Goal: Transaction & Acquisition: Register for event/course

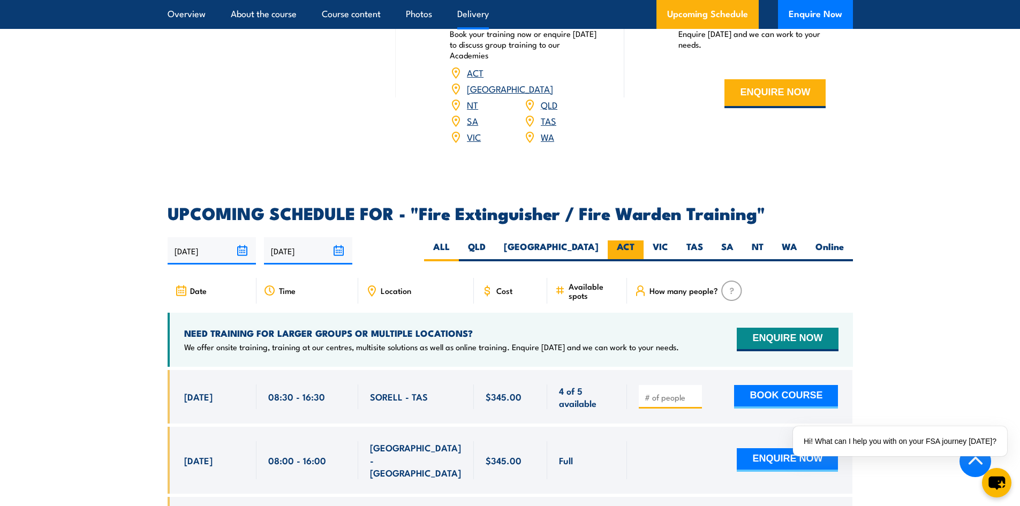
scroll to position [1552, 0]
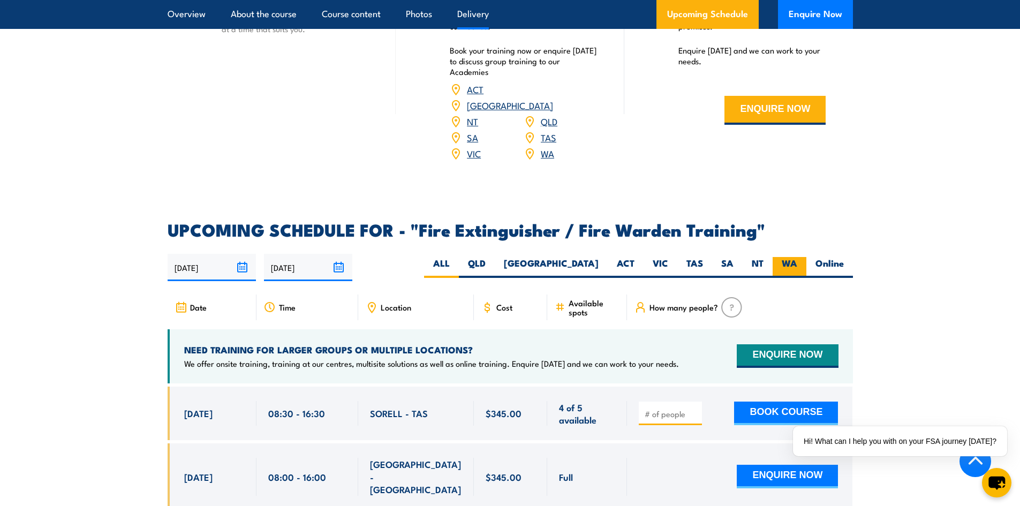
click at [790, 257] on label "WA" at bounding box center [789, 267] width 34 height 21
click at [797, 257] on input "WA" at bounding box center [800, 260] width 7 height 7
radio input "true"
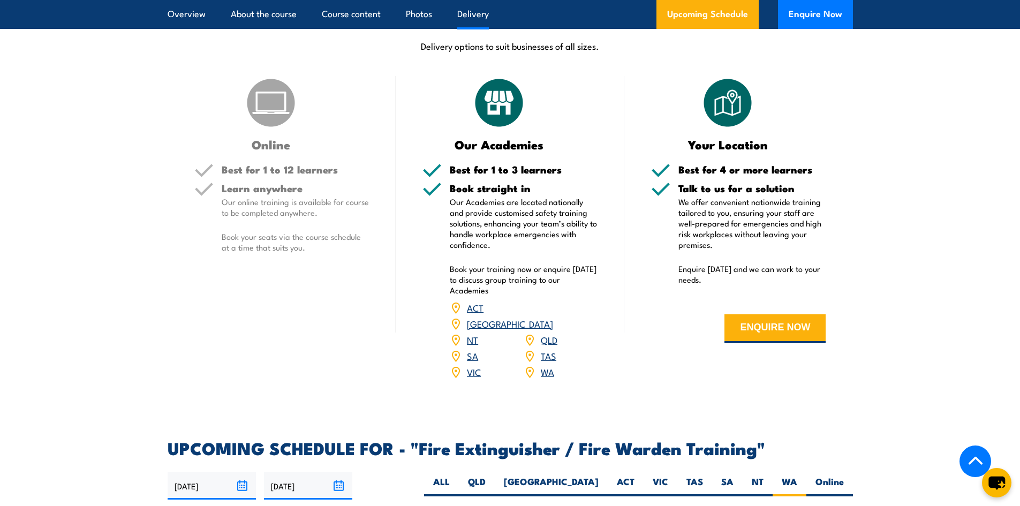
scroll to position [1222, 0]
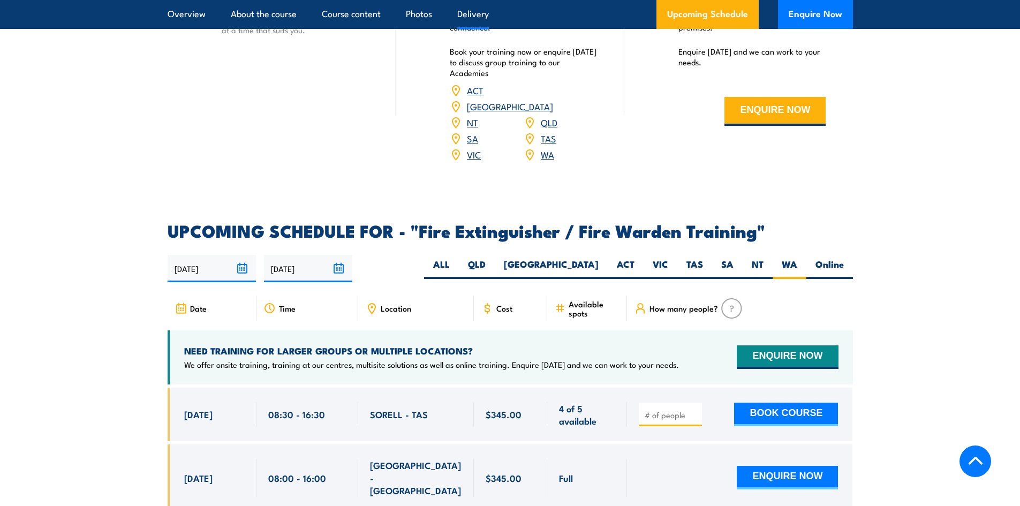
scroll to position [1552, 0]
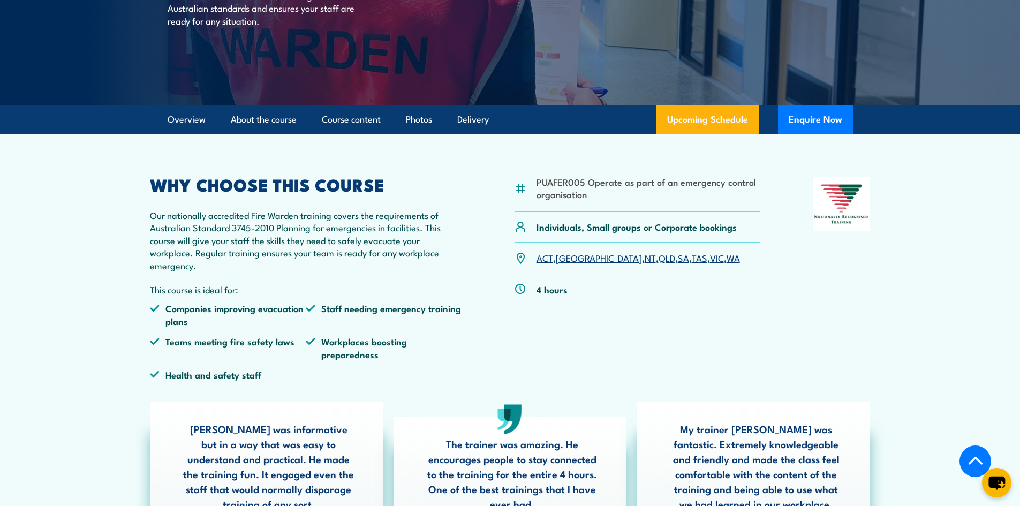
scroll to position [214, 0]
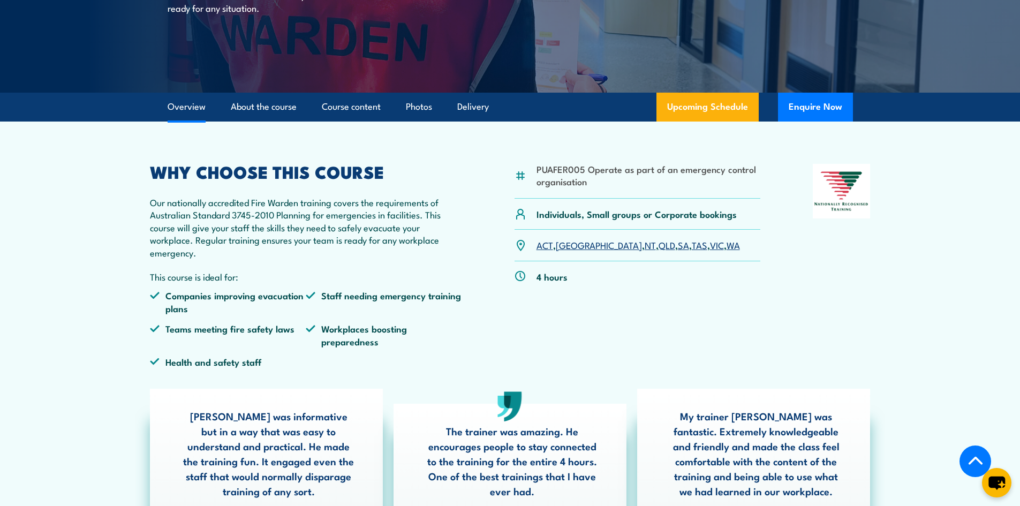
click at [726, 241] on link "WA" at bounding box center [732, 244] width 13 height 13
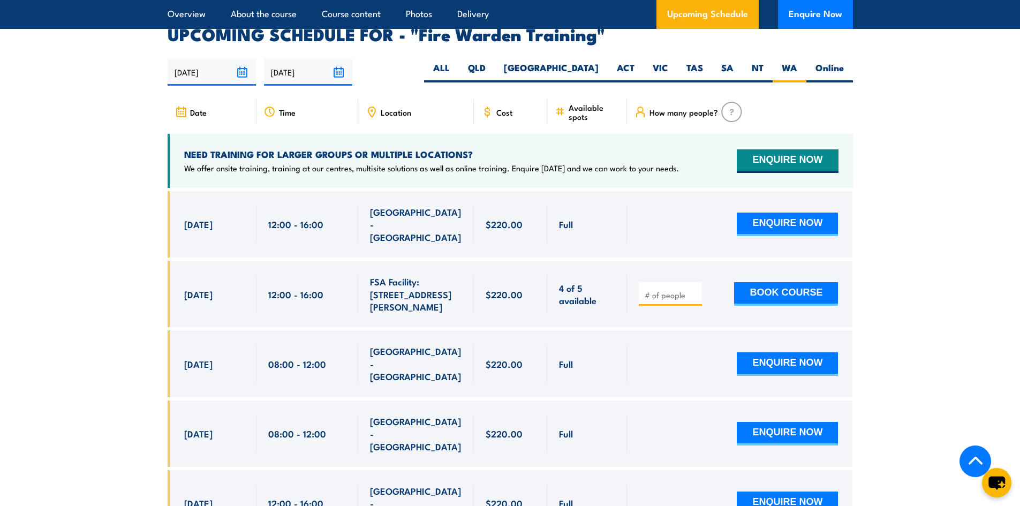
scroll to position [2034, 0]
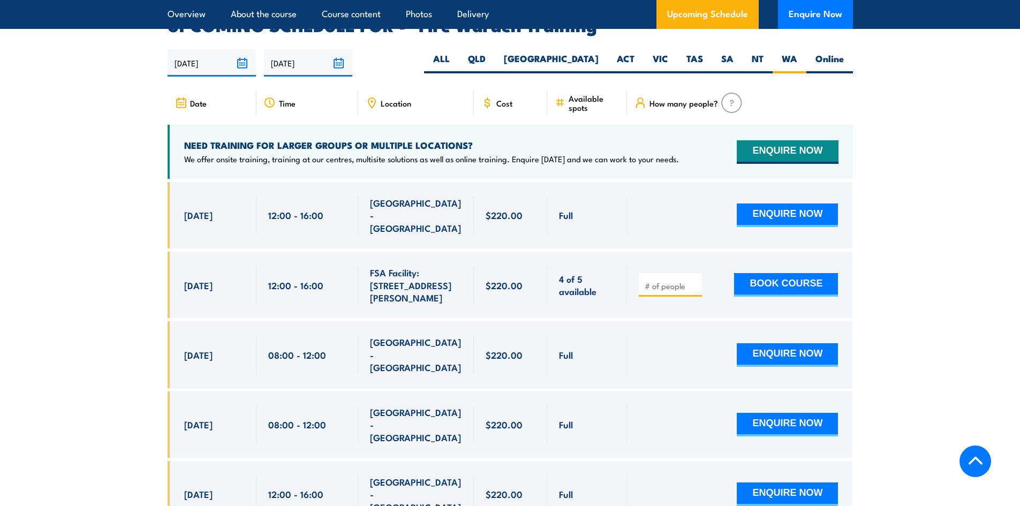
scroll to position [1990, 0]
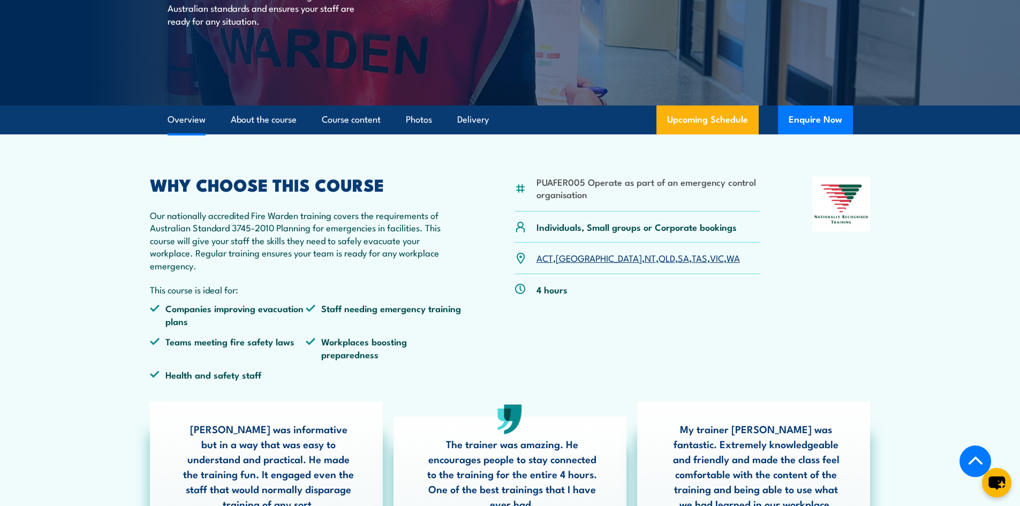
scroll to position [214, 0]
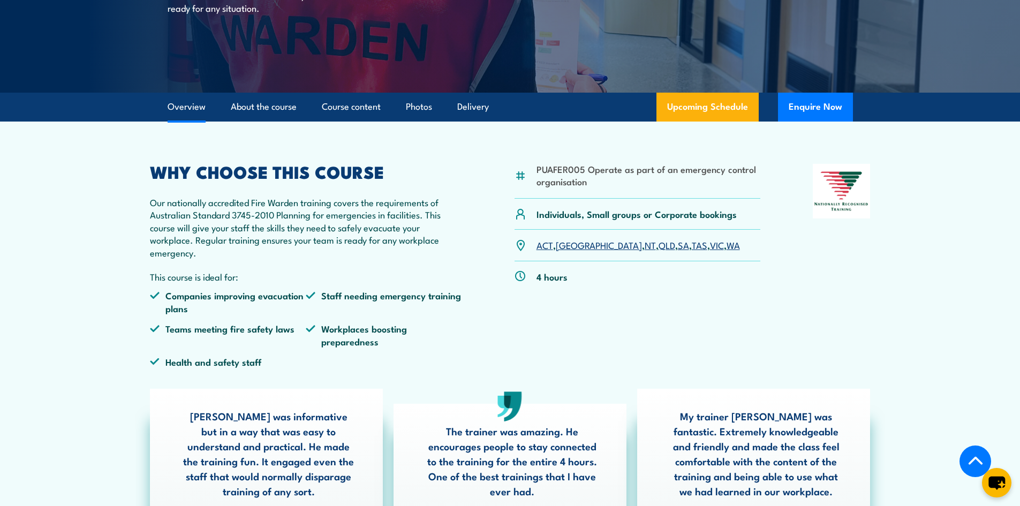
click at [726, 245] on link "WA" at bounding box center [732, 244] width 13 height 13
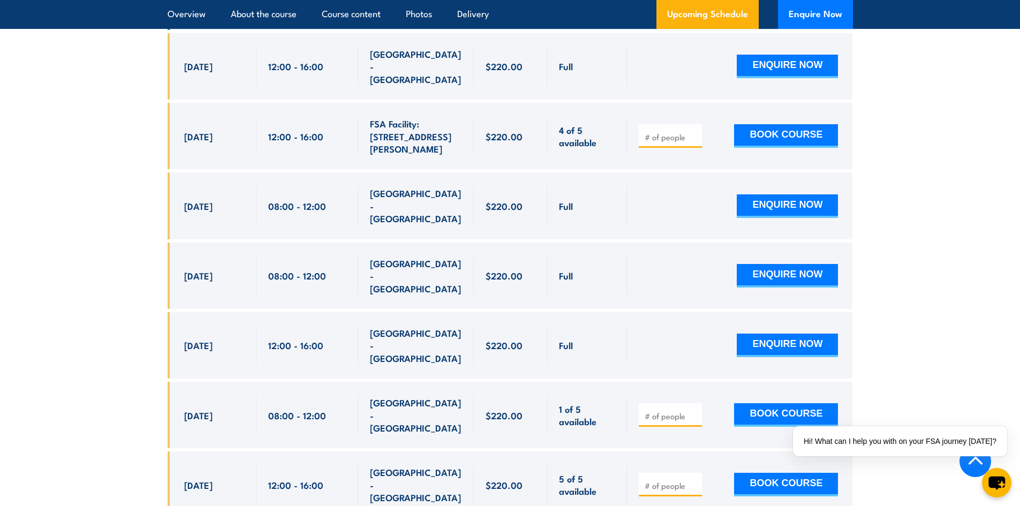
scroll to position [2150, 0]
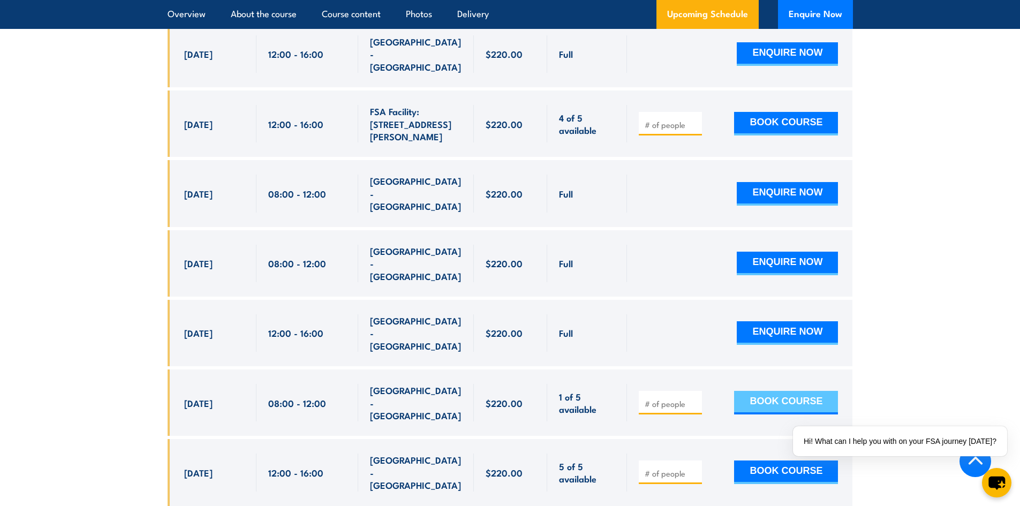
click at [785, 391] on button "BOOK COURSE" at bounding box center [786, 403] width 104 height 24
click at [676, 398] on input "number" at bounding box center [671, 403] width 54 height 11
type input "1"
click at [779, 391] on button "BOOK COURSE" at bounding box center [786, 403] width 104 height 24
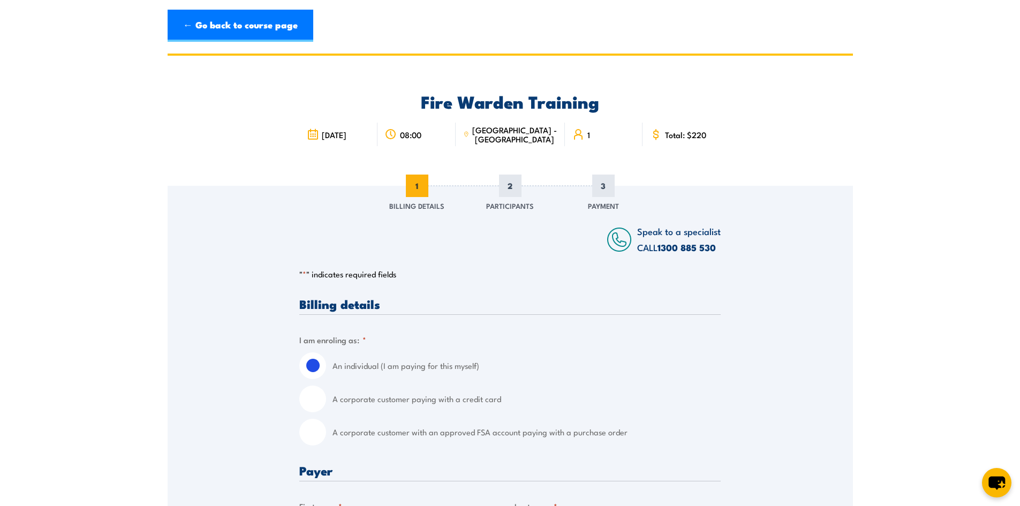
scroll to position [107, 0]
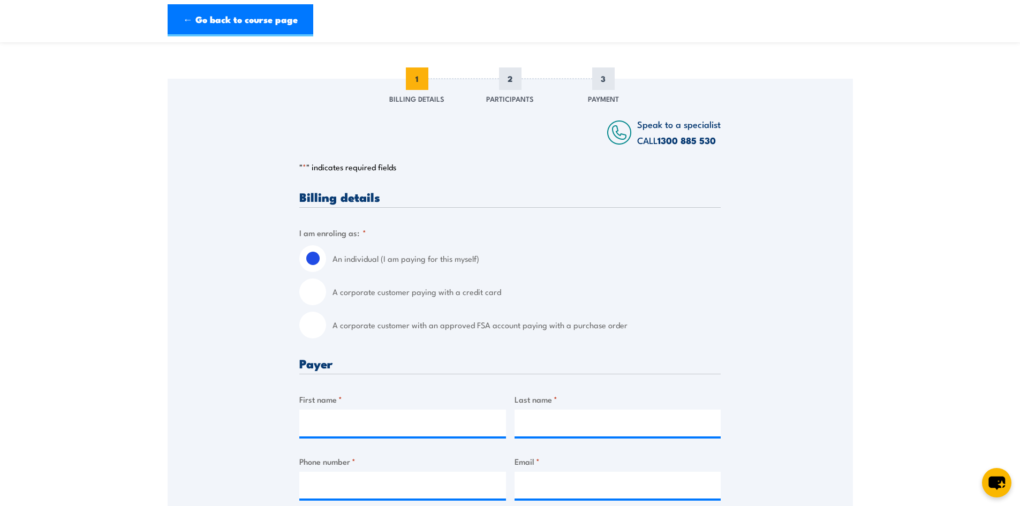
click at [314, 294] on input "A corporate customer paying with a credit card" at bounding box center [312, 291] width 27 height 27
radio input "true"
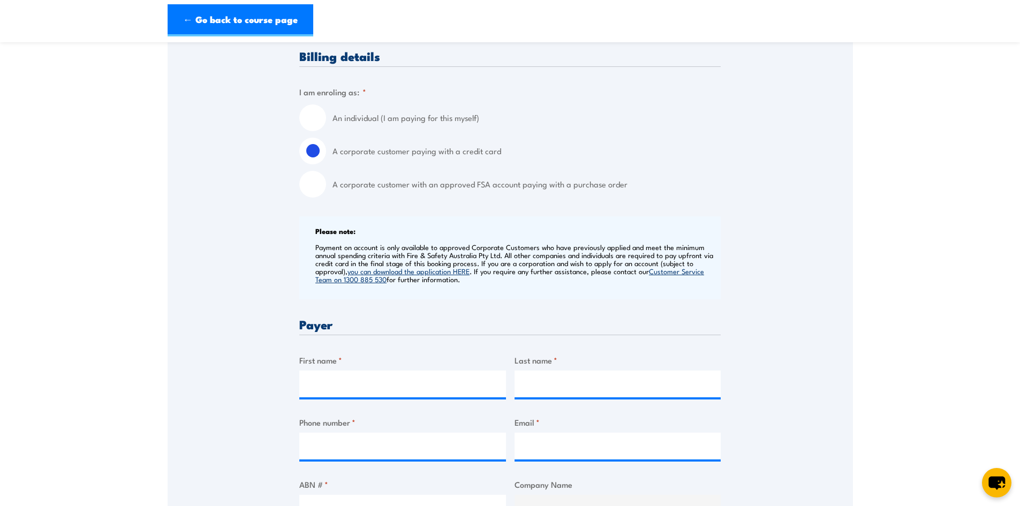
scroll to position [268, 0]
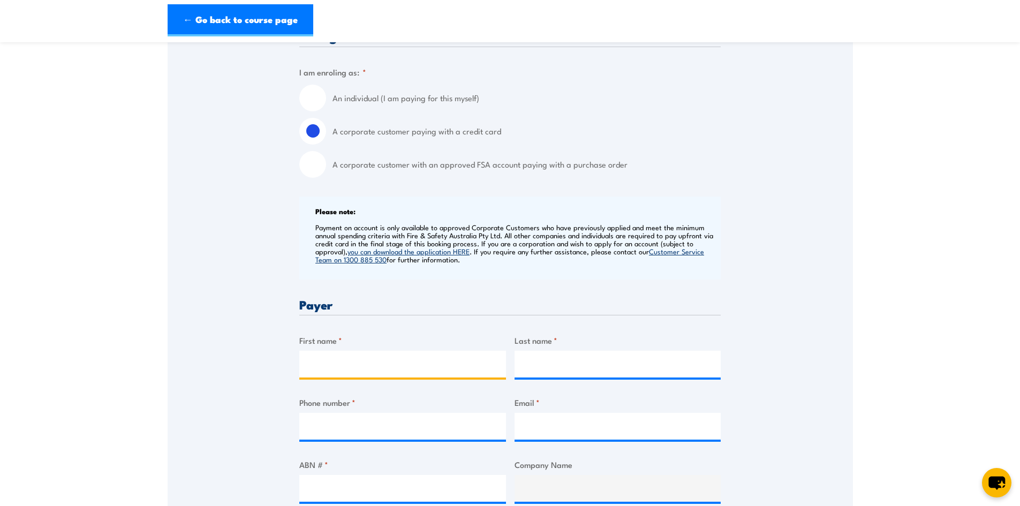
click at [353, 363] on input "First name *" at bounding box center [402, 364] width 207 height 27
type input "[PERSON_NAME]"
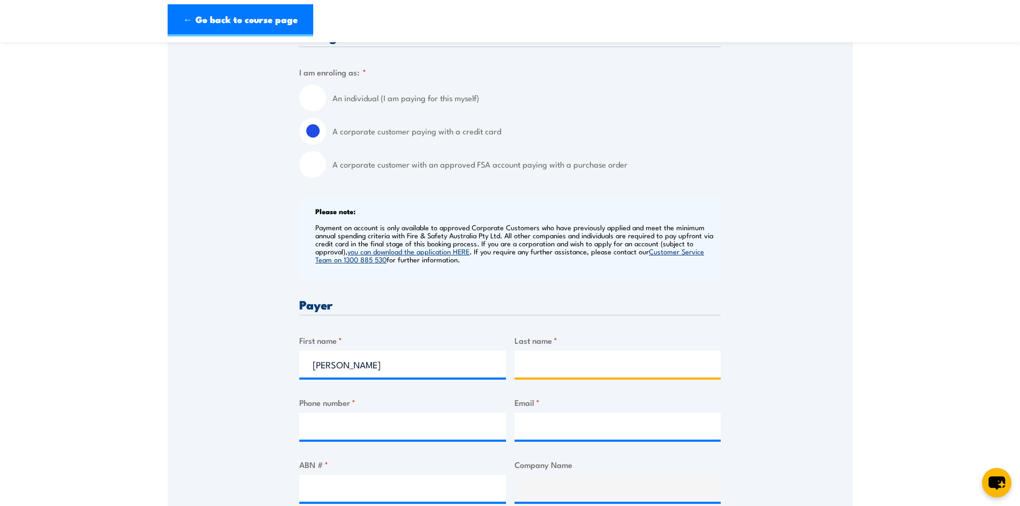
type input "[PERSON_NAME]"
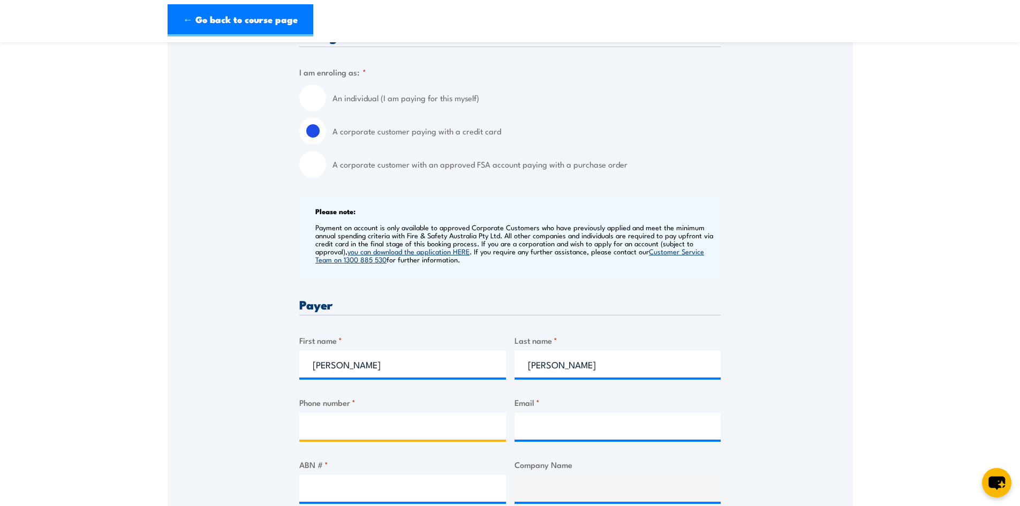
type input "0422581485"
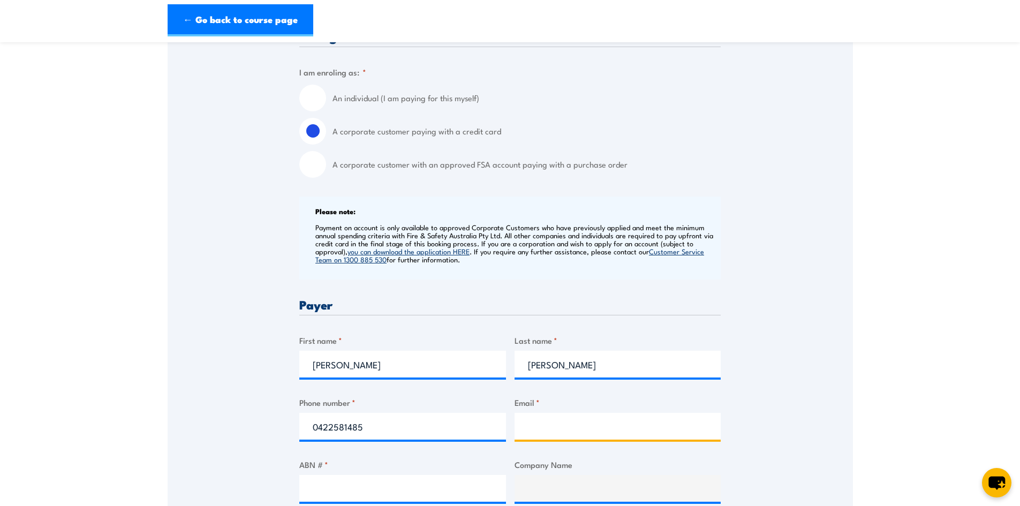
type input "[PERSON_NAME][EMAIL_ADDRESS][PERSON_NAME][DOMAIN_NAME]"
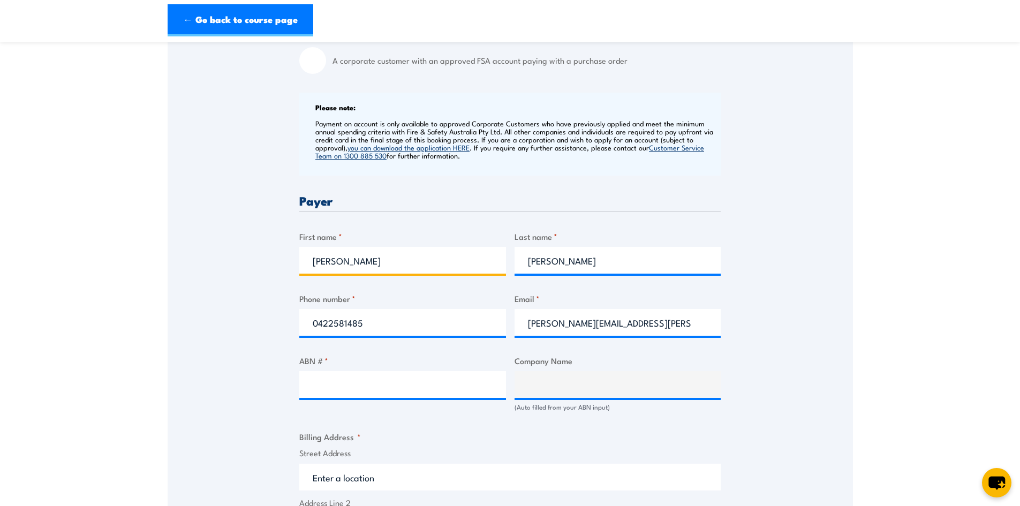
scroll to position [375, 0]
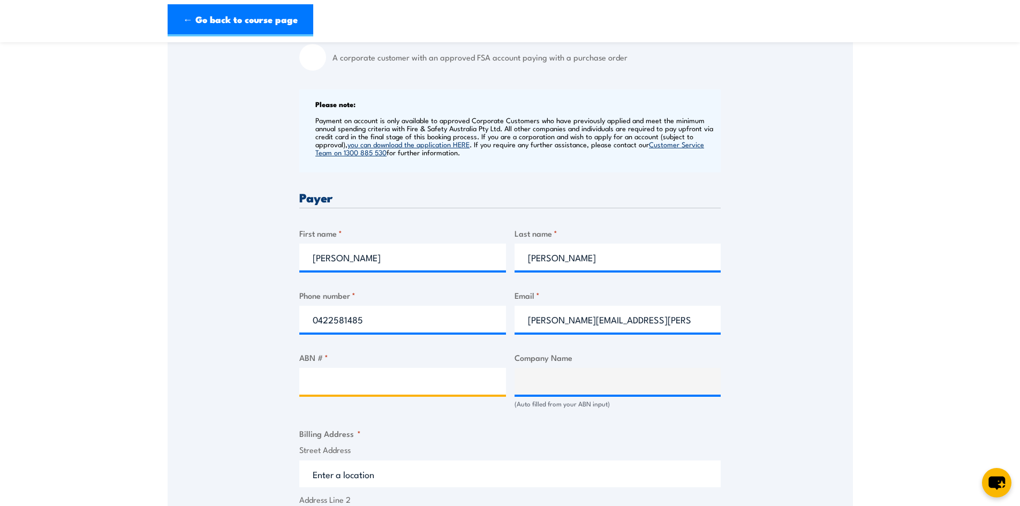
click at [316, 375] on input "ABN # *" at bounding box center [402, 381] width 207 height 27
type input "78179817092"
type input "The Trustee for S & D CARREN FAMILY TRUST"
type input "78179817092"
drag, startPoint x: 367, startPoint y: 380, endPoint x: 296, endPoint y: 379, distance: 71.2
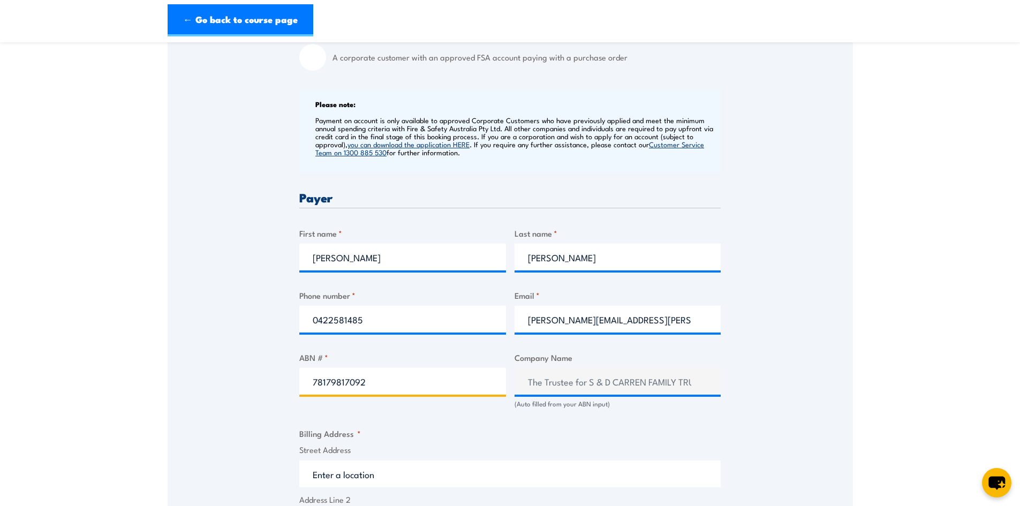
click at [296, 379] on div "Speak to a specialist CALL 1300 885 530 CALL 1300 885 530 " * " indicates requi…" at bounding box center [510, 367] width 685 height 1113
type input "90160675436"
type input "GOLDSTAR TRANSPORT GROUP PTY LTD"
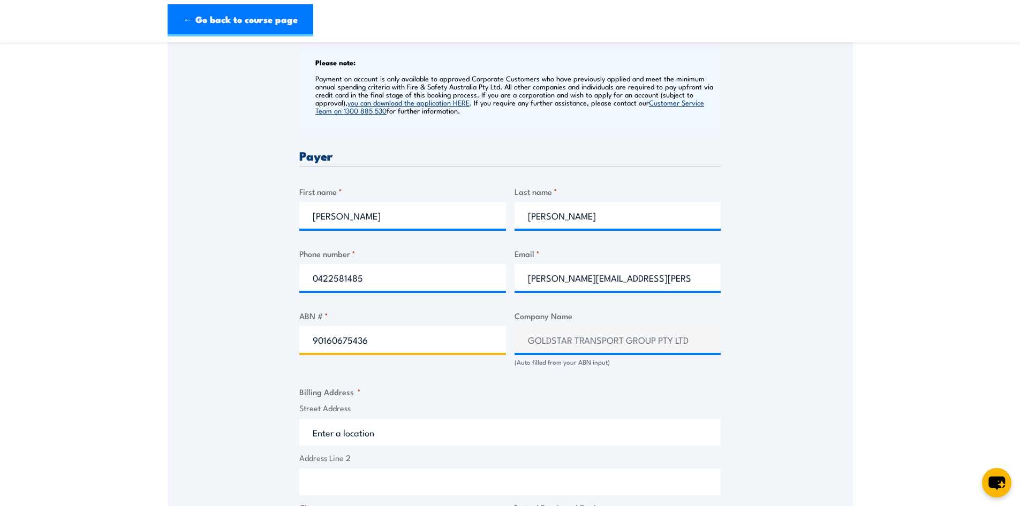
scroll to position [482, 0]
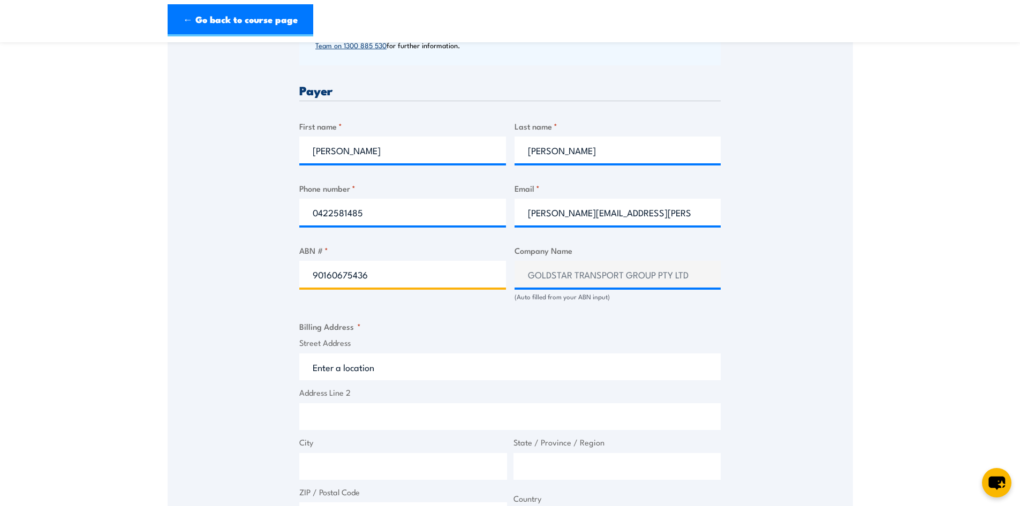
type input "90160675436"
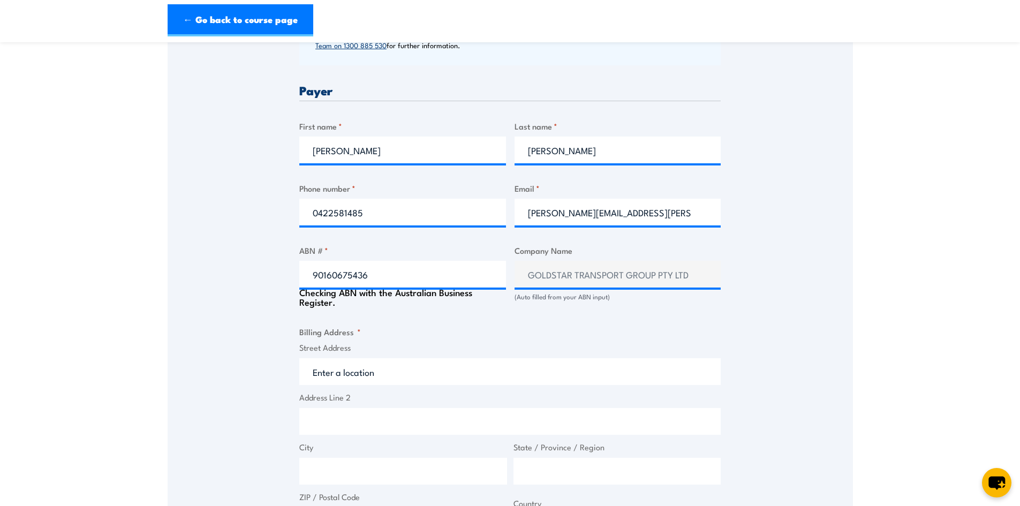
click at [339, 368] on input "Street Address" at bounding box center [509, 371] width 421 height 27
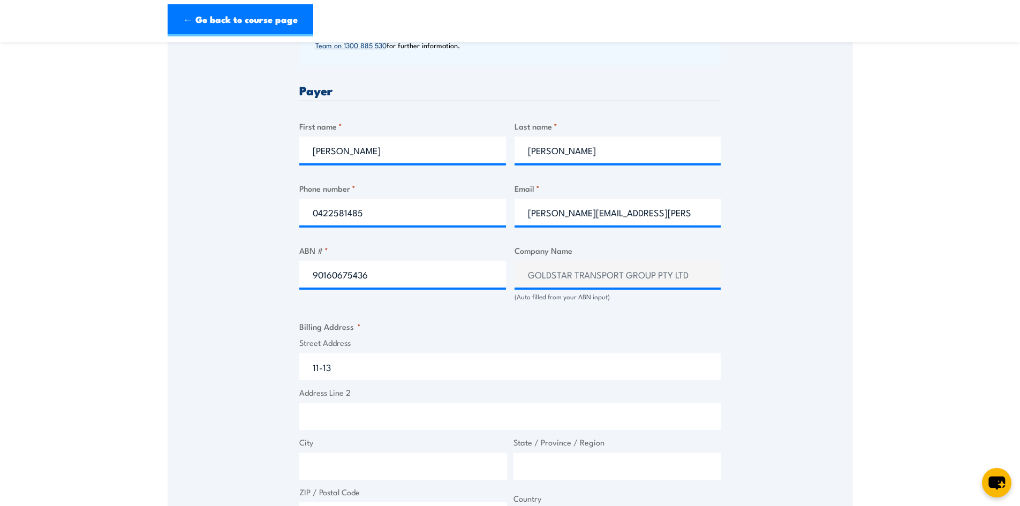
click at [751, 463] on div "Speak to a specialist CALL 1300 885 530 CALL 1300 885 530 " * " indicates requi…" at bounding box center [510, 260] width 685 height 1113
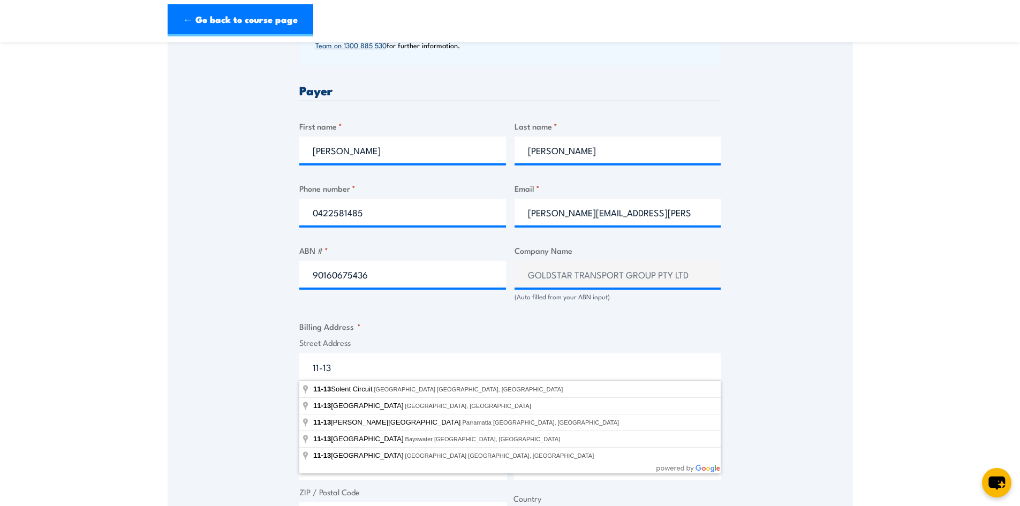
click at [349, 369] on input "11-13" at bounding box center [509, 366] width 421 height 27
type input "11-13 Miles Road, Kewdale WA, Australia"
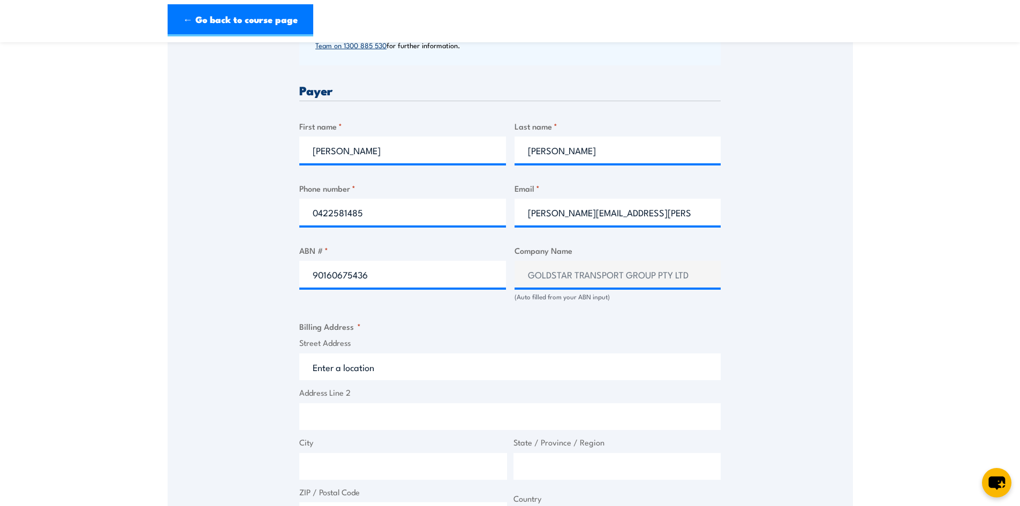
type input "11-13 Miles Rd"
type input "Kewdale"
type input "Western Australia"
type input "6105"
select select "Australia"
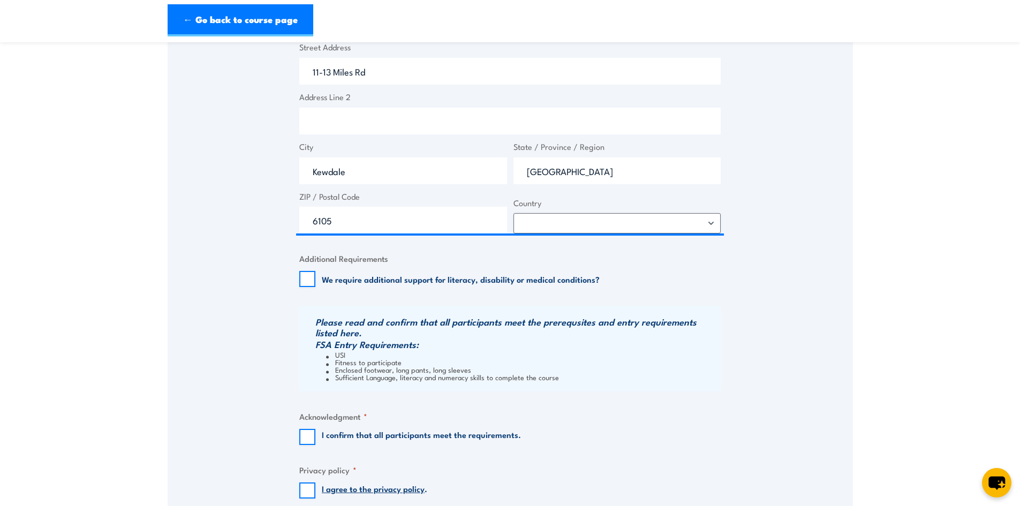
scroll to position [856, 0]
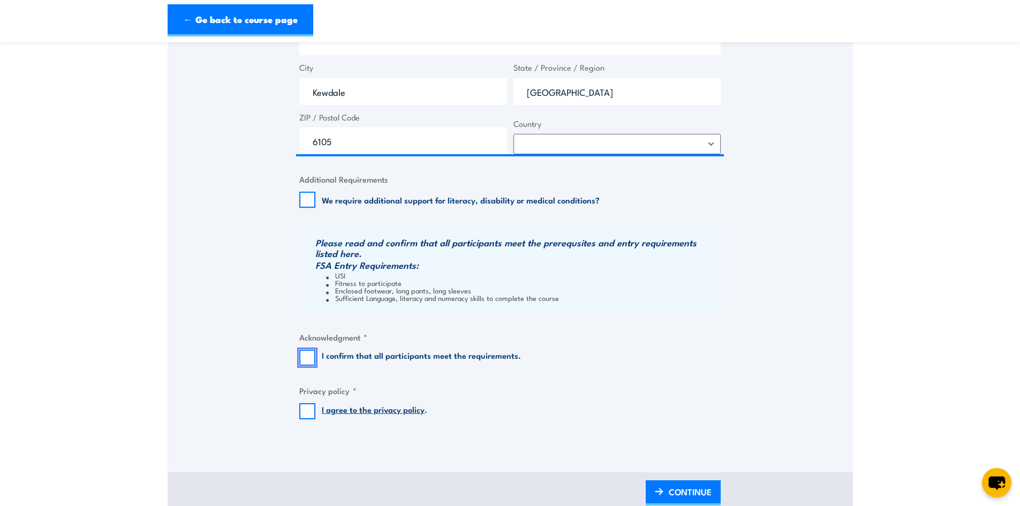
click at [307, 353] on input "I confirm that all participants meet the requirements." at bounding box center [307, 357] width 16 height 16
checkbox input "true"
click at [310, 408] on input "I agree to the privacy policy ." at bounding box center [307, 411] width 16 height 16
checkbox input "true"
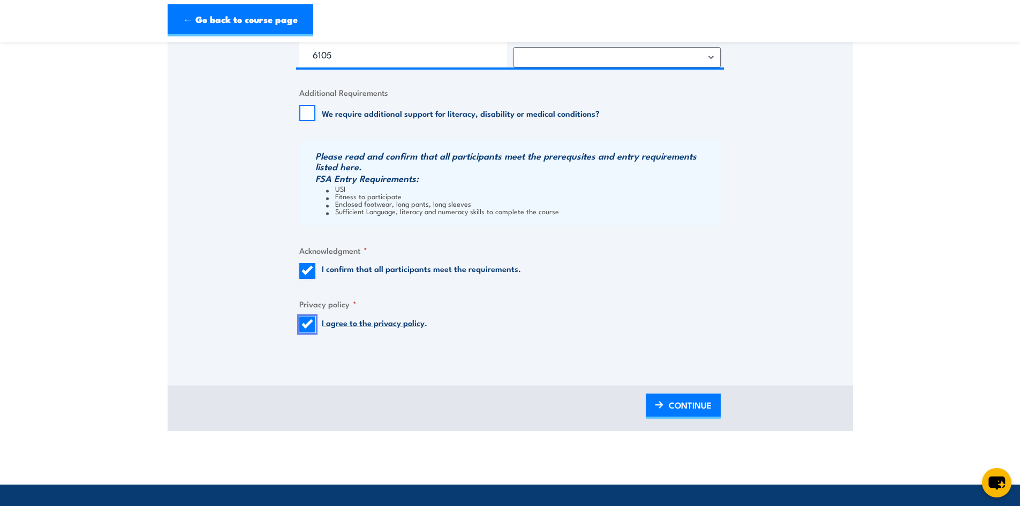
scroll to position [963, 0]
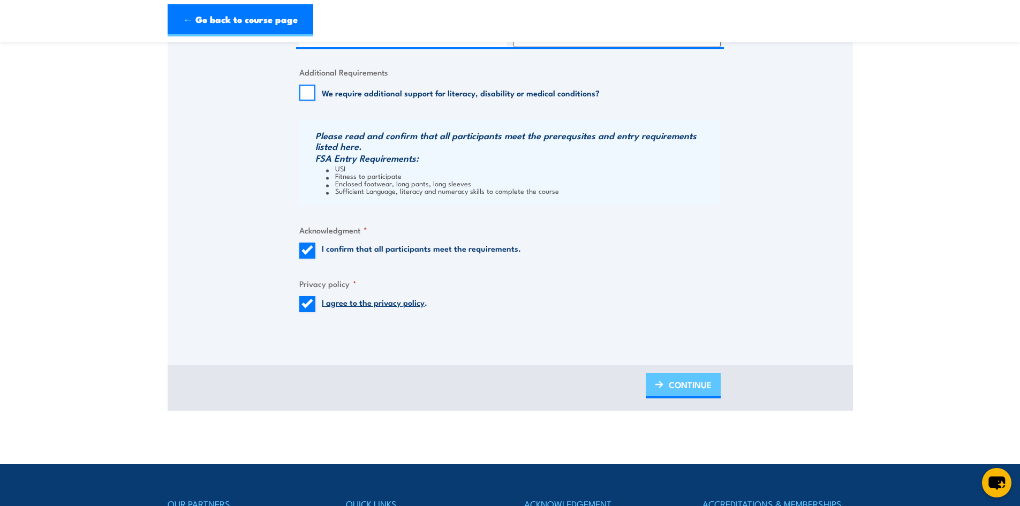
click at [671, 383] on span "CONTINUE" at bounding box center [689, 384] width 43 height 28
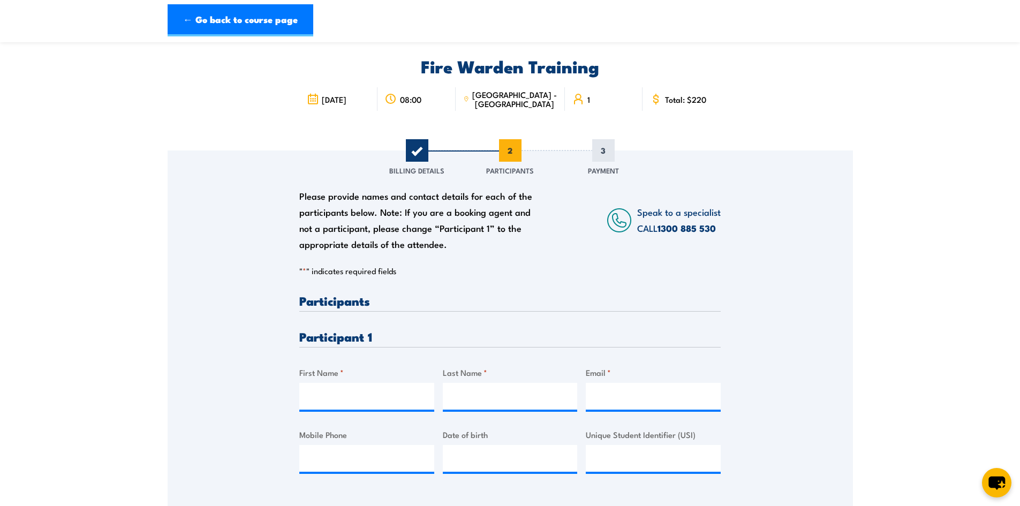
scroll to position [54, 0]
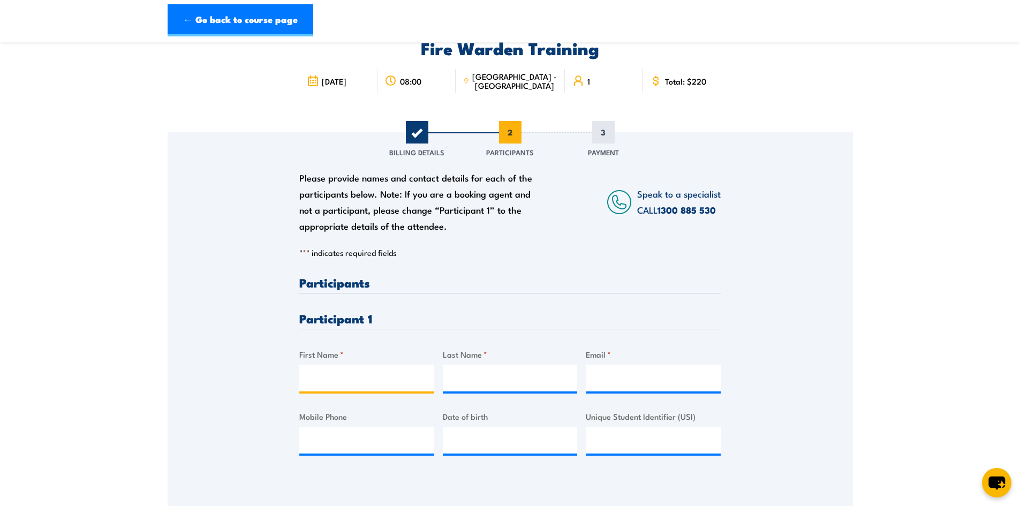
click at [328, 366] on input "First Name *" at bounding box center [366, 377] width 135 height 27
type input "Vanessa"
click at [468, 382] on input "Last Name *" at bounding box center [510, 377] width 135 height 27
type input "Czoloszynski"
click at [614, 378] on input "Email *" at bounding box center [652, 377] width 135 height 27
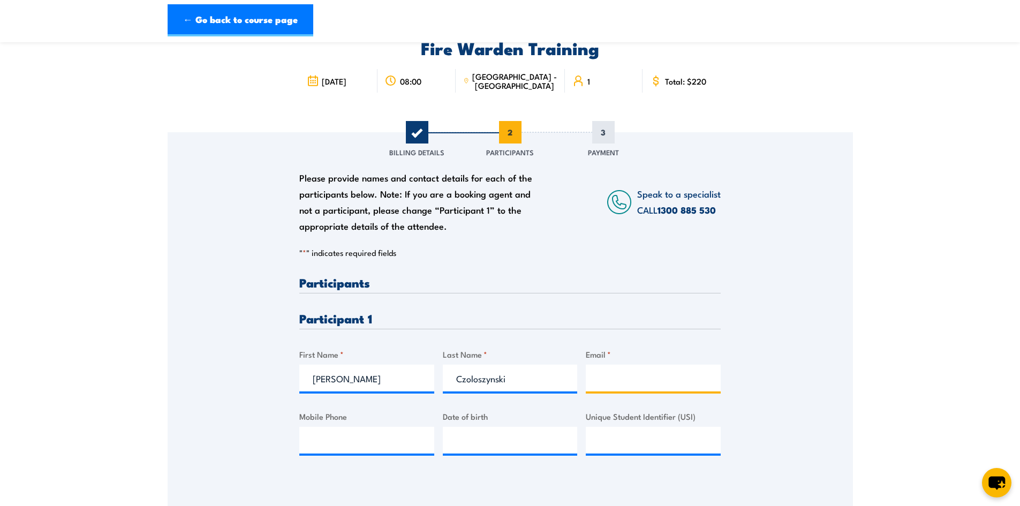
paste input "vanessa.czoloszynski@goldstartransport.com.au"
type input "vanessa.czoloszynski@goldstartransport.com.au"
click at [371, 448] on input "Mobile Phone" at bounding box center [366, 440] width 135 height 27
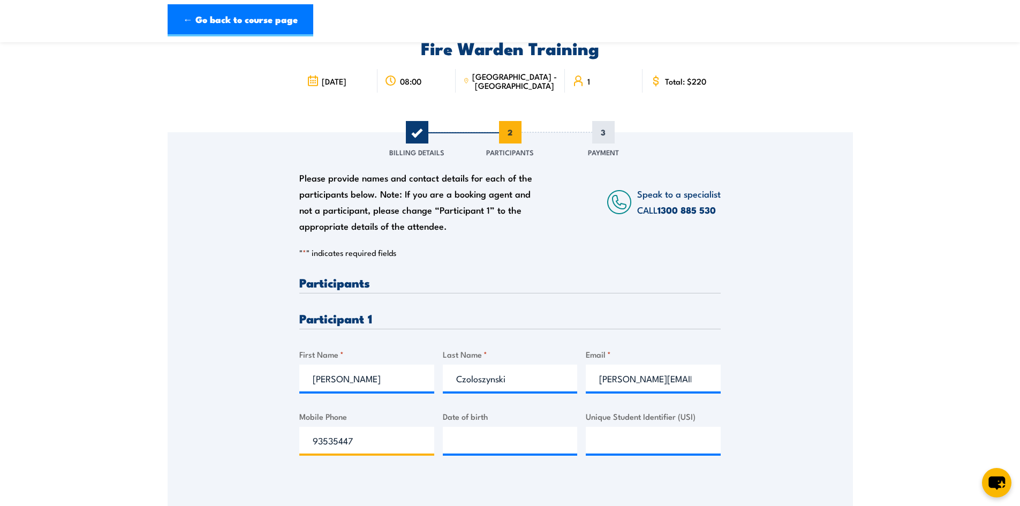
type input "93535447"
click at [782, 451] on div "Please provide names and contact details for each of the participants below. No…" at bounding box center [510, 304] width 685 height 344
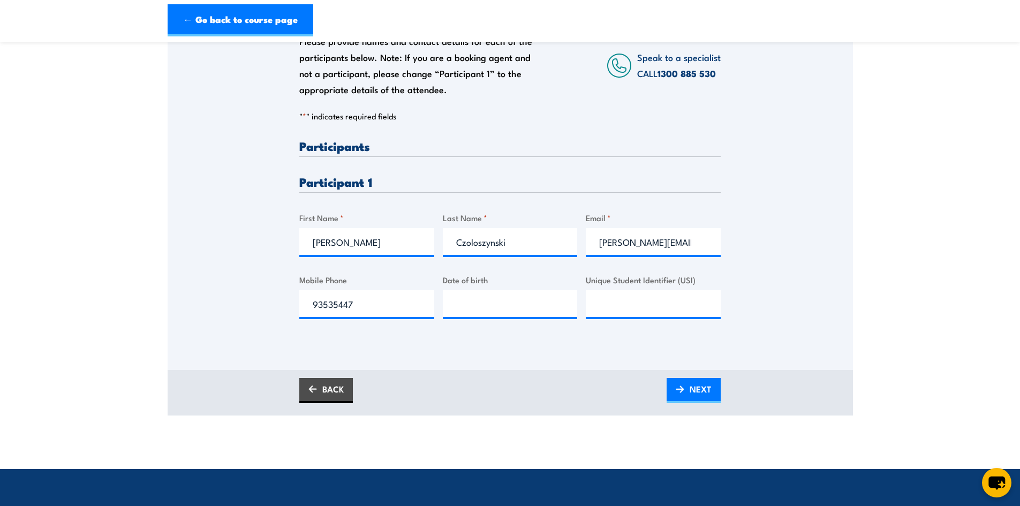
scroll to position [161, 0]
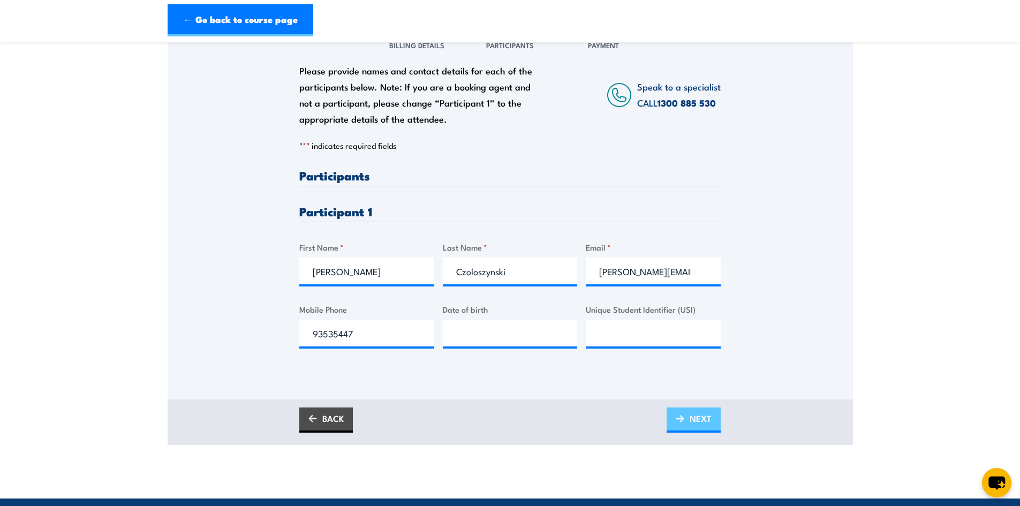
click at [704, 414] on span "NEXT" at bounding box center [700, 418] width 22 height 28
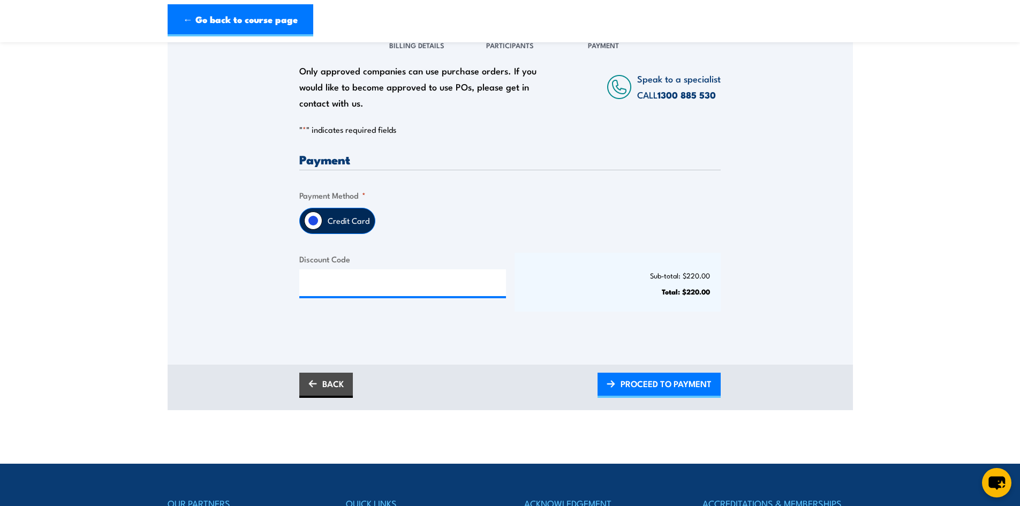
scroll to position [107, 0]
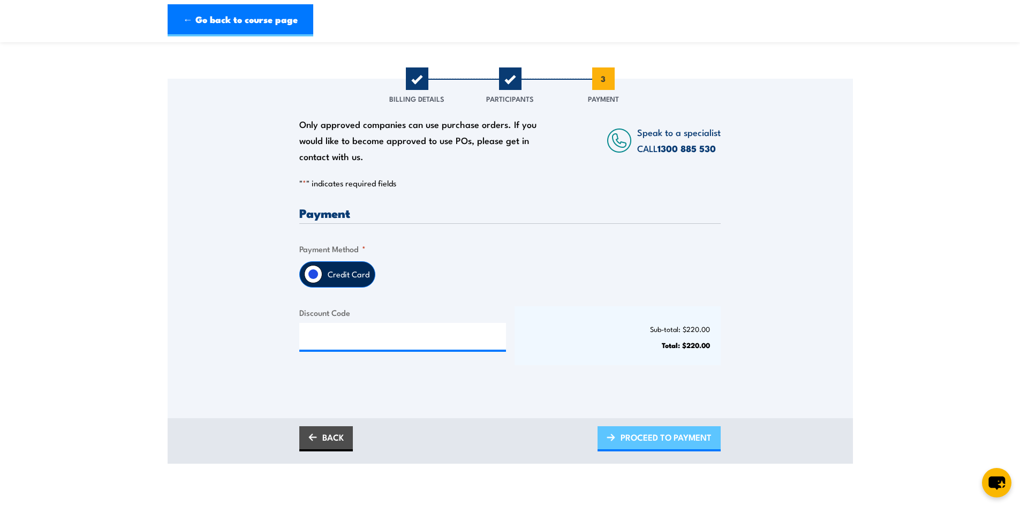
click at [649, 443] on span "PROCEED TO PAYMENT" at bounding box center [665, 437] width 91 height 28
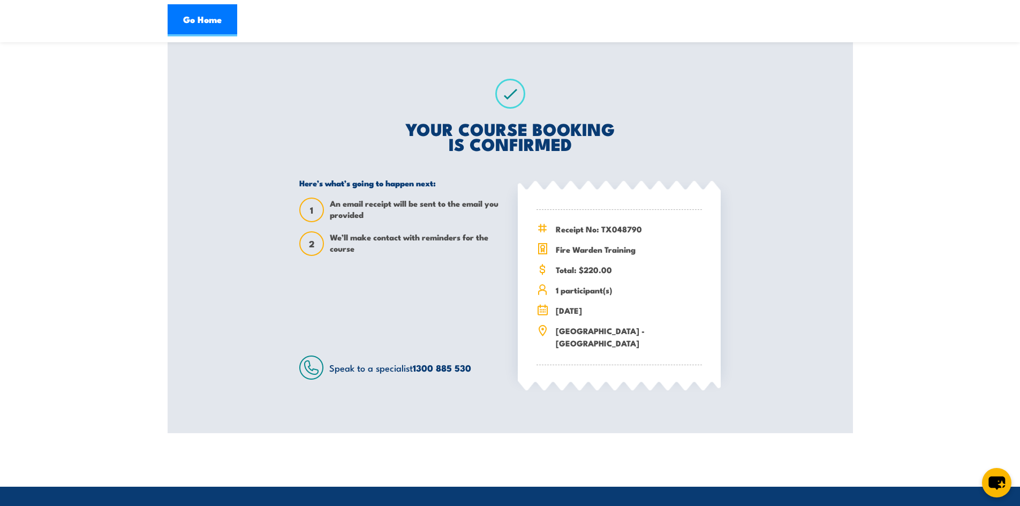
scroll to position [214, 0]
